Goal: Find specific page/section: Find specific page/section

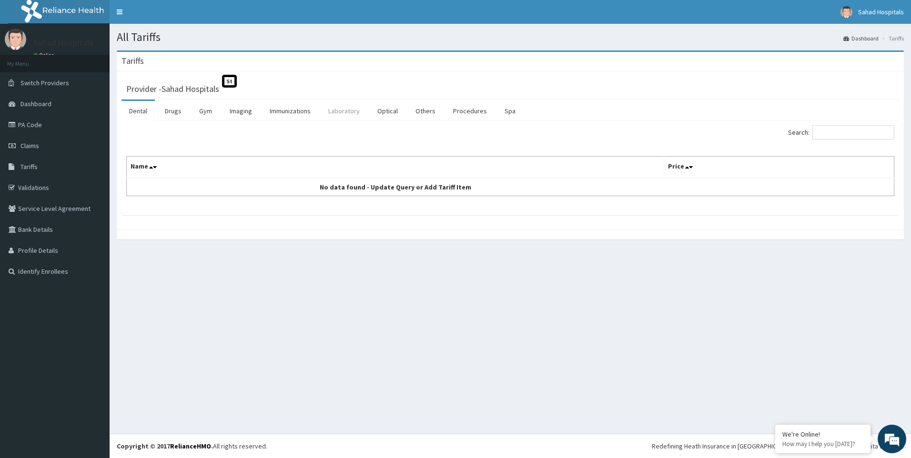
click at [340, 112] on link "Laboratory" at bounding box center [344, 111] width 47 height 20
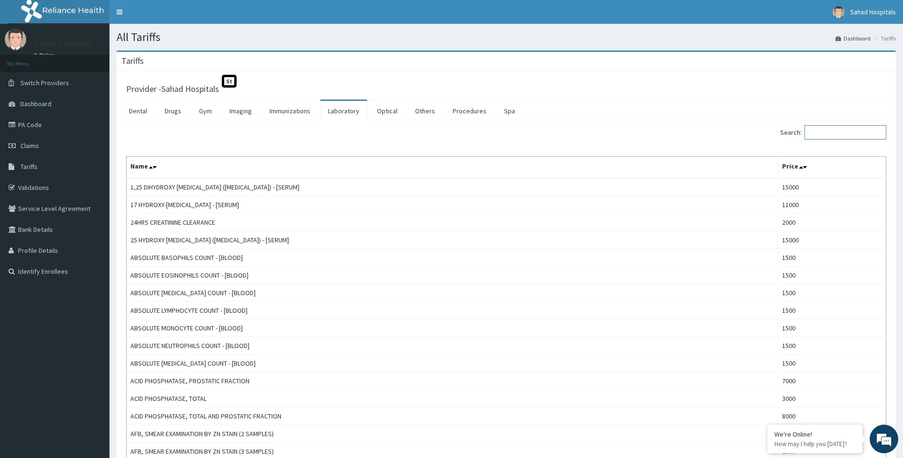
click at [841, 136] on input "Search:" at bounding box center [846, 132] width 82 height 14
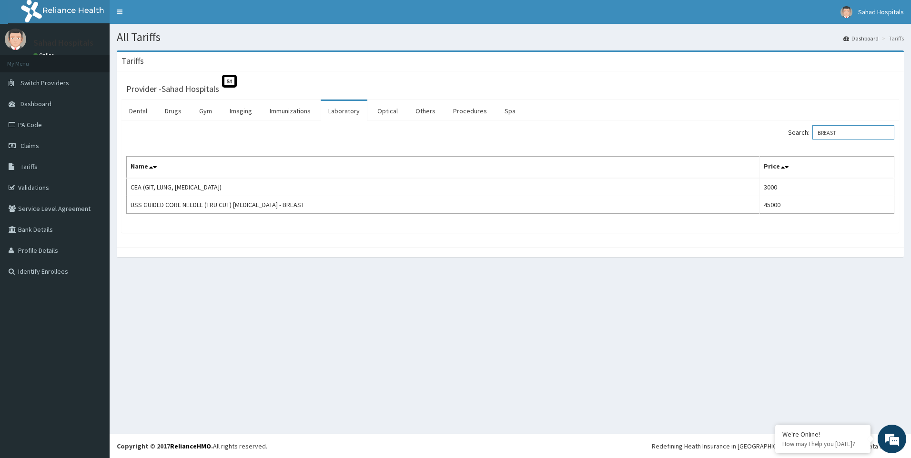
type input "BREAST"
click at [478, 116] on link "Procedures" at bounding box center [469, 111] width 49 height 20
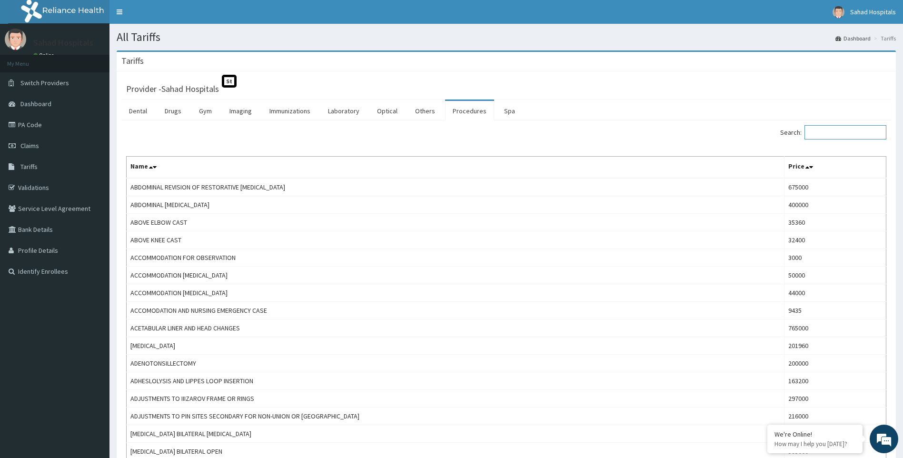
click at [827, 133] on input "Search:" at bounding box center [846, 132] width 82 height 14
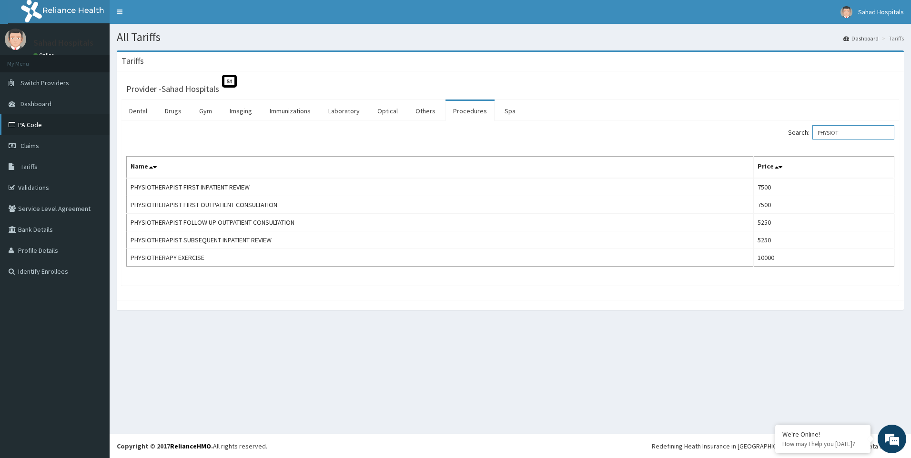
type input "PHYSIOT"
click at [27, 123] on link "PA Code" at bounding box center [55, 124] width 110 height 21
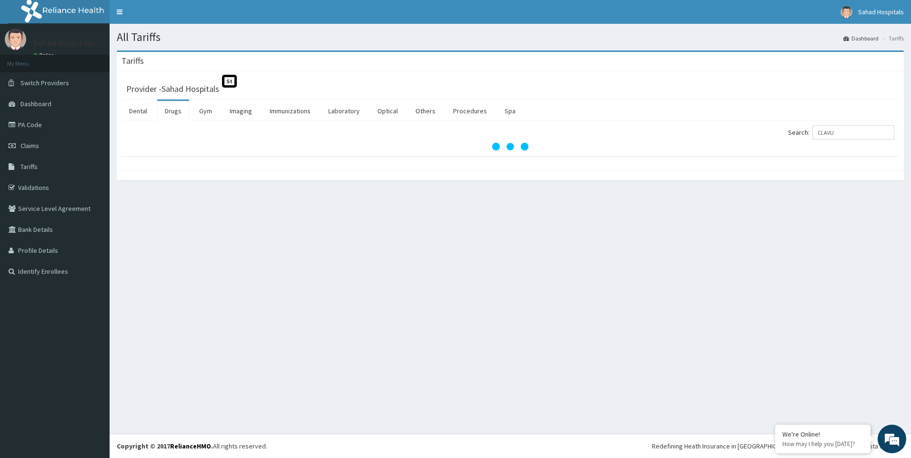
drag, startPoint x: 648, startPoint y: 303, endPoint x: 657, endPoint y: 311, distance: 12.5
click at [647, 303] on div "All Tariffs Dashboard Tariffs Tariffs Provider - Sahad Hospitals St Dental Drug…" at bounding box center [510, 229] width 801 height 410
click at [851, 132] on input "CLAVU" at bounding box center [853, 132] width 82 height 14
type input "CLAVU"
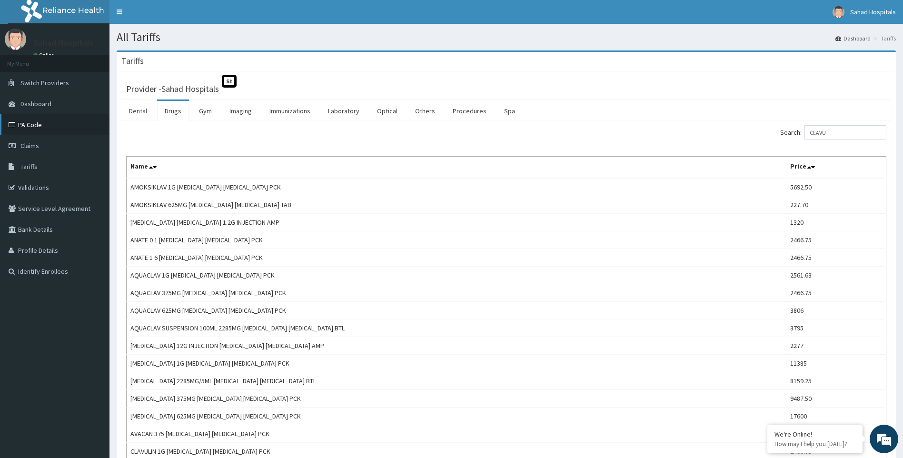
click at [42, 121] on link "PA Code" at bounding box center [55, 124] width 110 height 21
